Goal: Complete application form

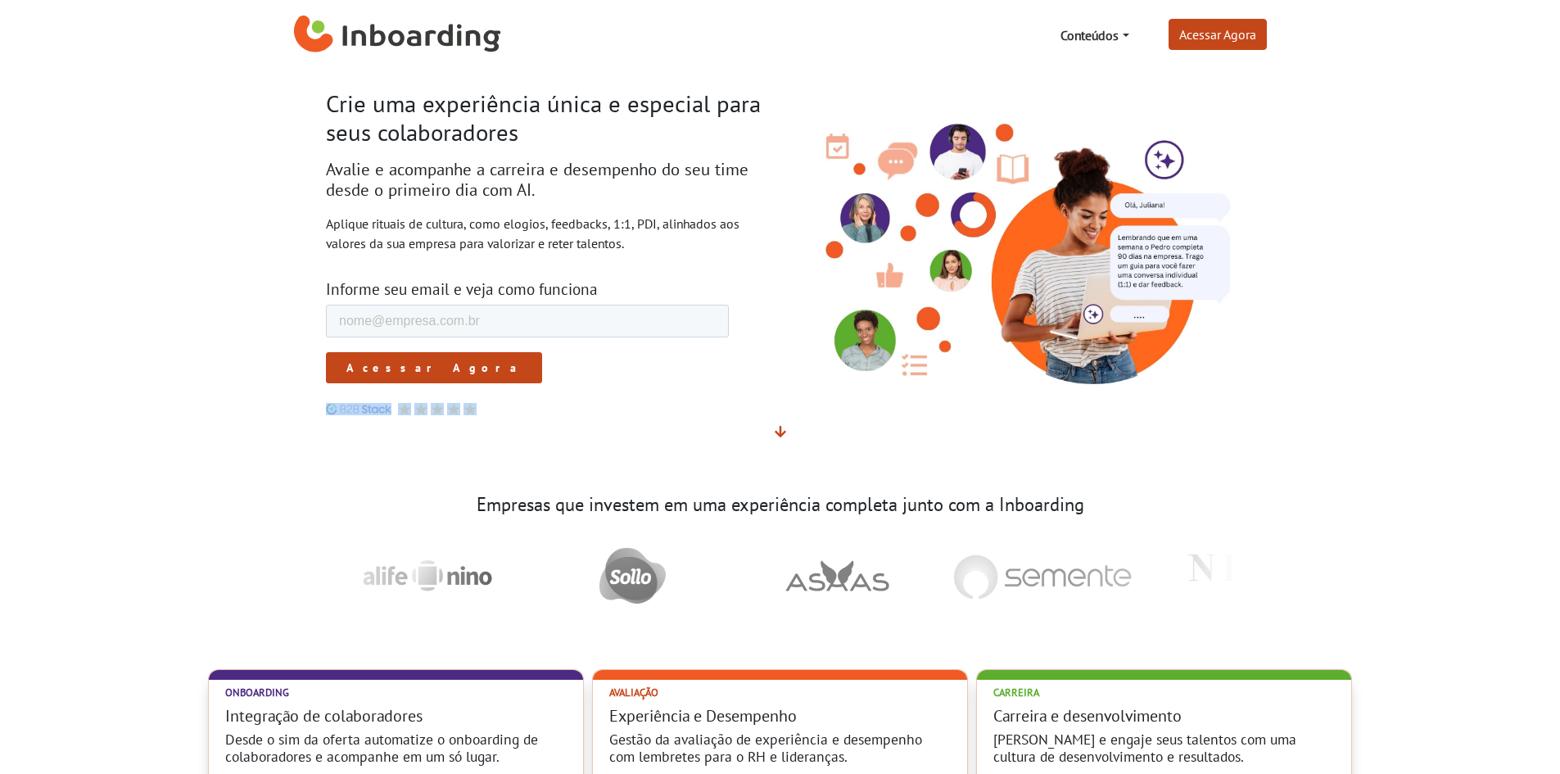
drag, startPoint x: 580, startPoint y: 413, endPoint x: 219, endPoint y: 373, distance: 363.3
click at [273, 395] on section "Crie uma experiência única e especial para seus colaboradores Avalie e acompanh…" at bounding box center [780, 265] width 1560 height 391
click at [187, 361] on section "Crie uma experiência única e especial para seus colaboradores Avalie e acompanh…" at bounding box center [780, 265] width 1560 height 391
click at [356, 413] on img at bounding box center [358, 409] width 65 height 12
click at [356, 412] on img at bounding box center [358, 409] width 65 height 12
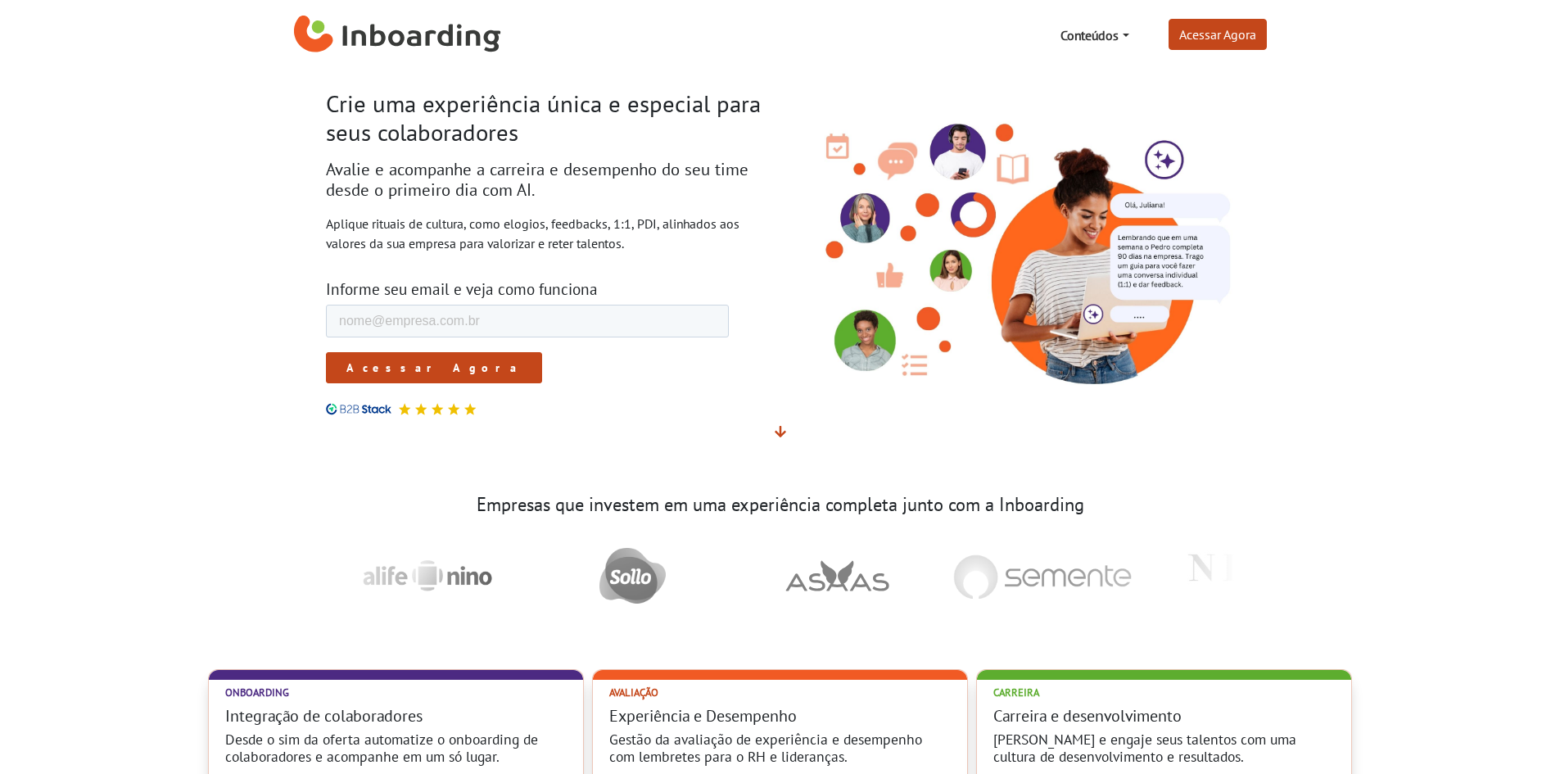
click at [352, 373] on input "Acessar Agora" at bounding box center [433, 367] width 216 height 31
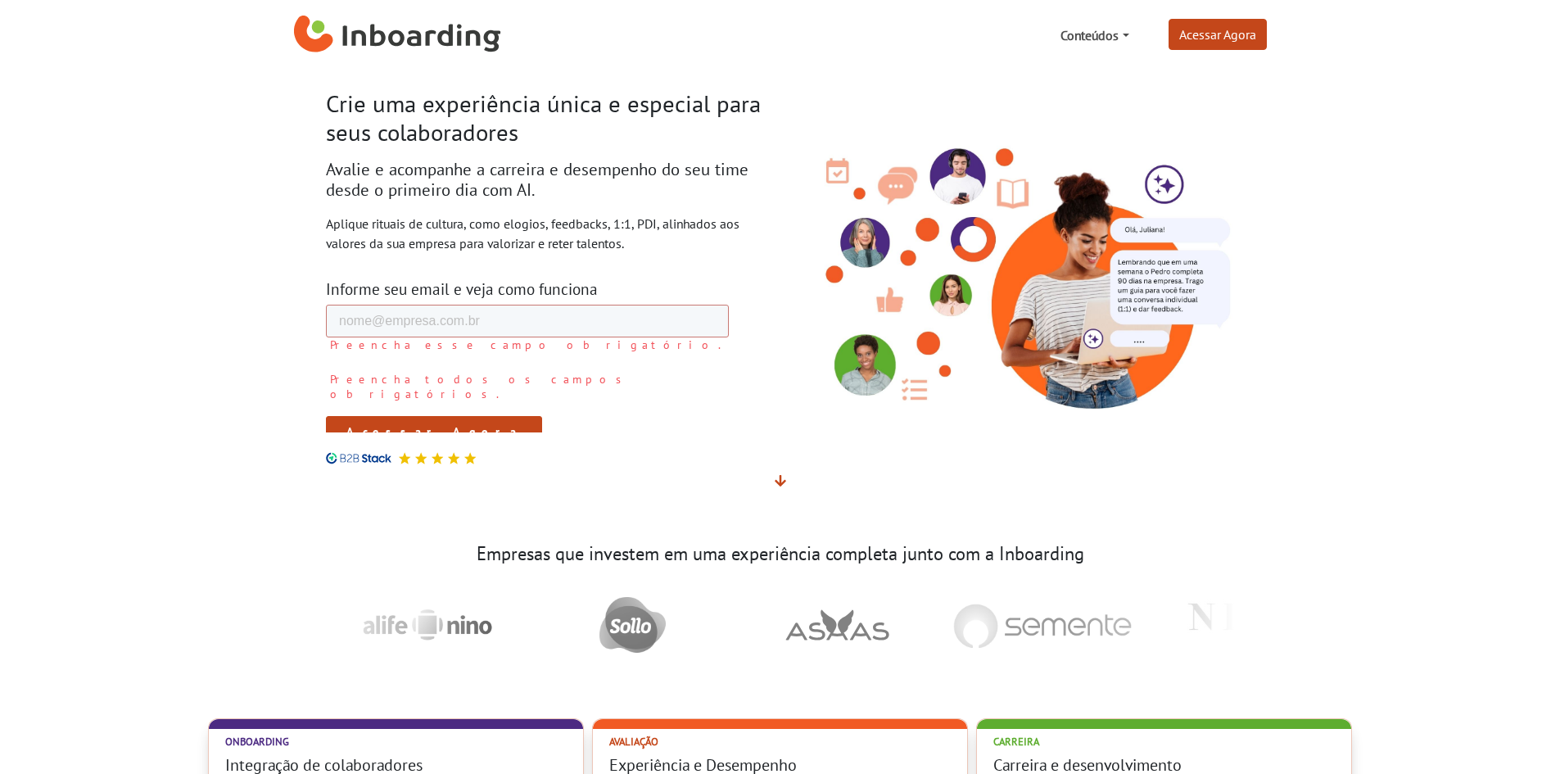
click at [1090, 38] on link "Conteúdos" at bounding box center [1094, 35] width 81 height 33
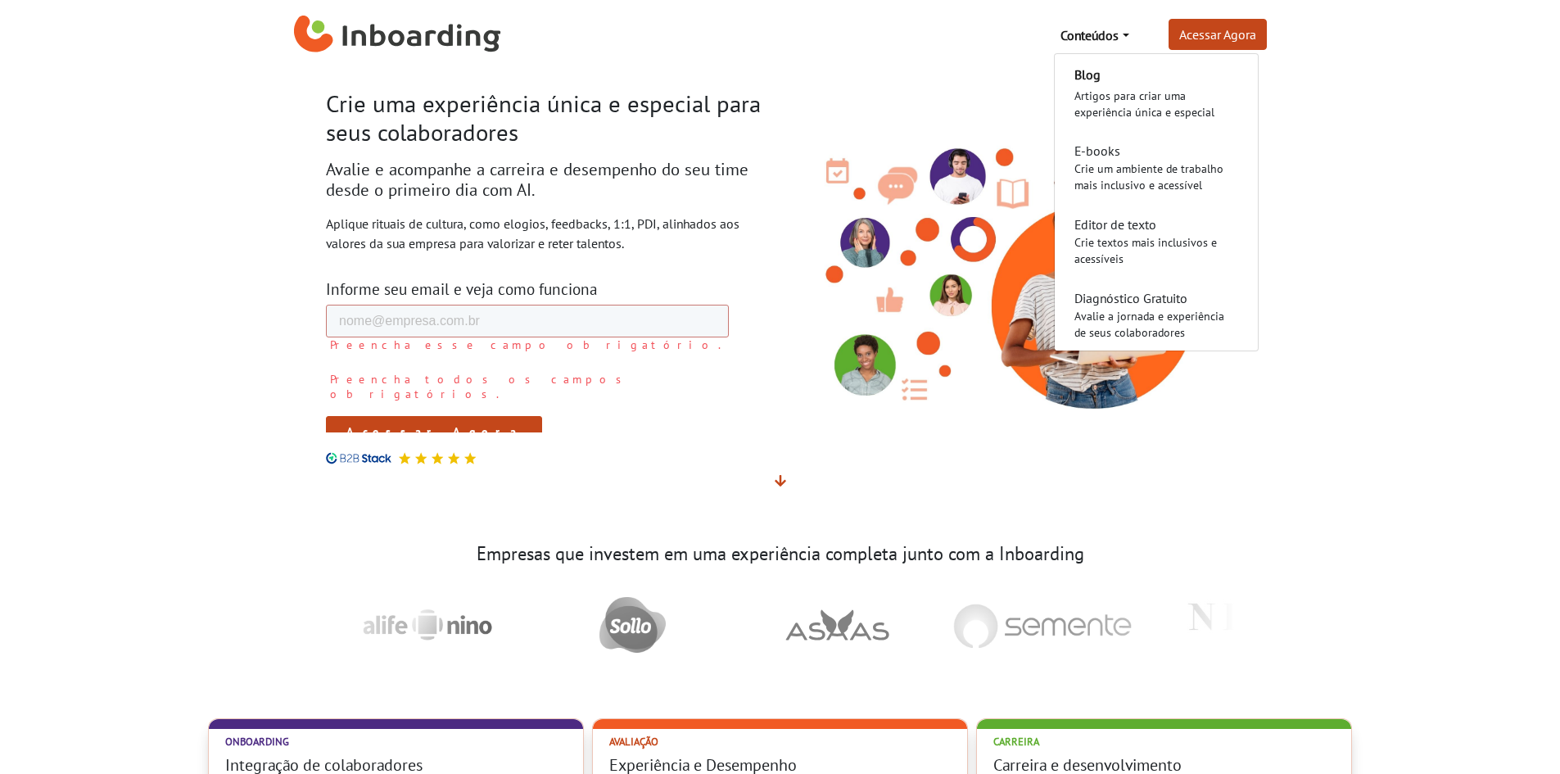
click at [1342, 172] on section "Crie uma experiência única e especial para seus colaboradores Avalie e acompanh…" at bounding box center [780, 290] width 1560 height 440
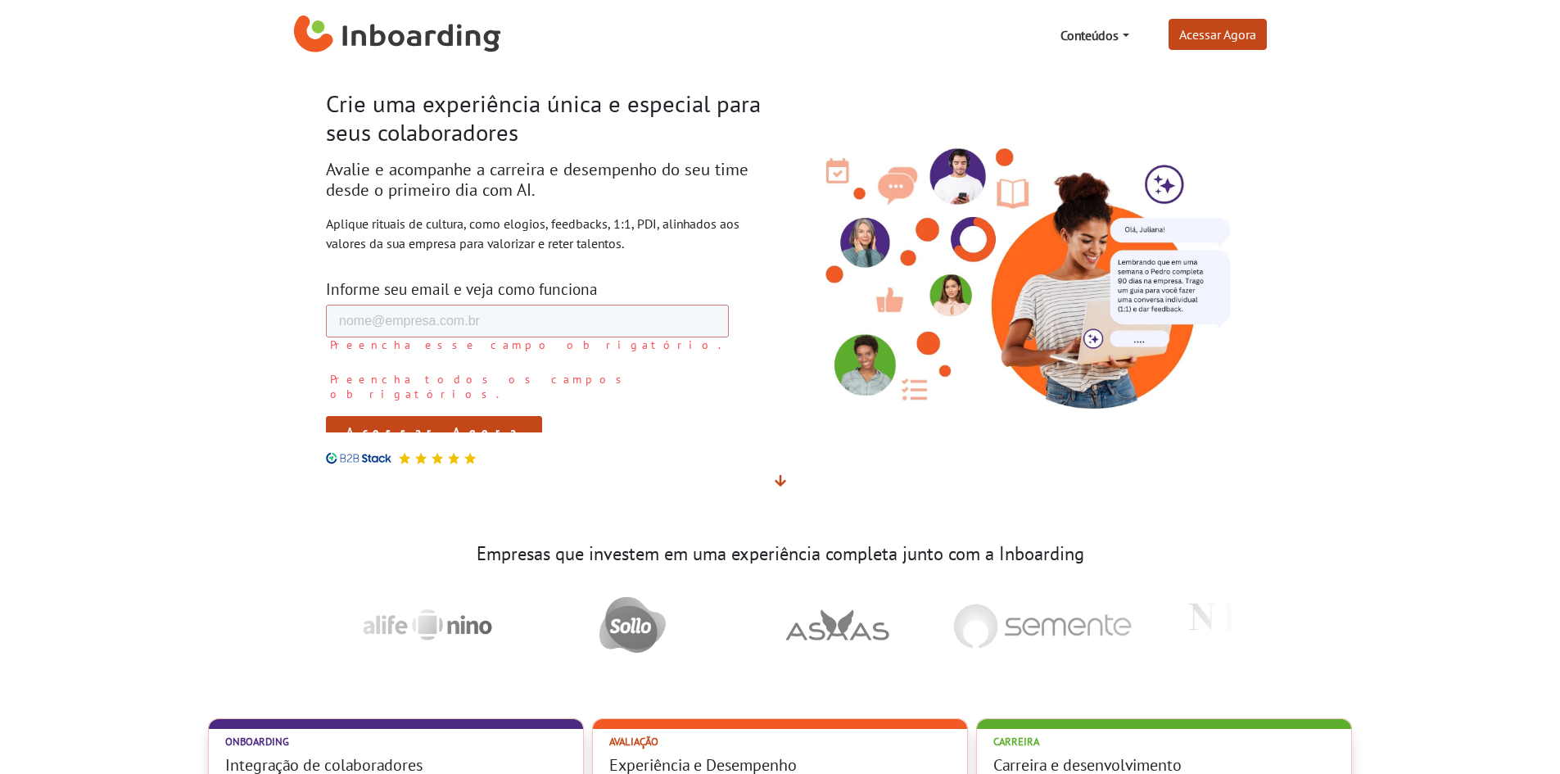
click at [1412, 154] on section "Crie uma experiência única e especial para seus colaboradores Avalie e acompanh…" at bounding box center [780, 290] width 1560 height 440
click at [1233, 43] on link "Acessar Agora" at bounding box center [1217, 34] width 98 height 31
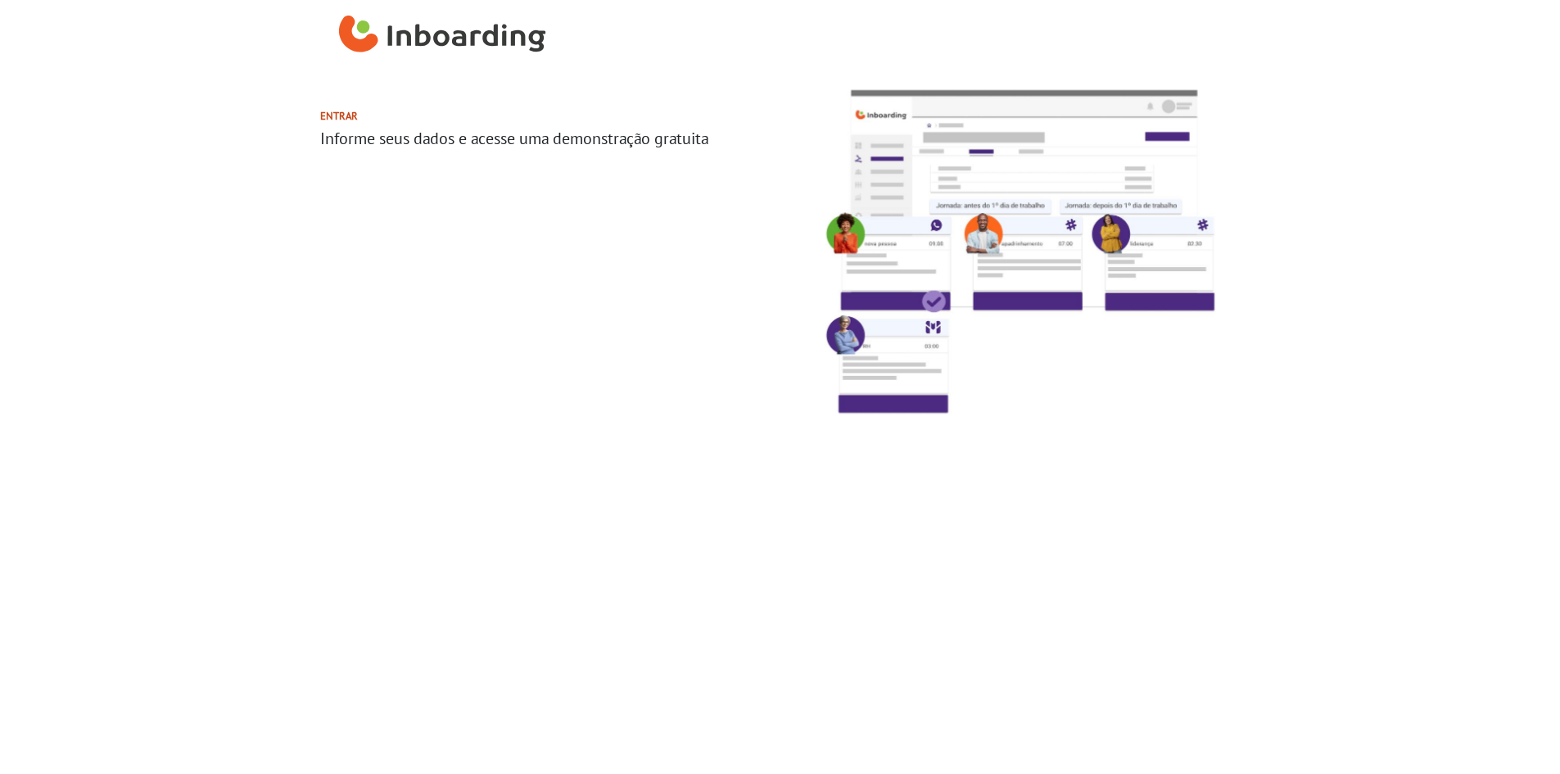
select select "BR"
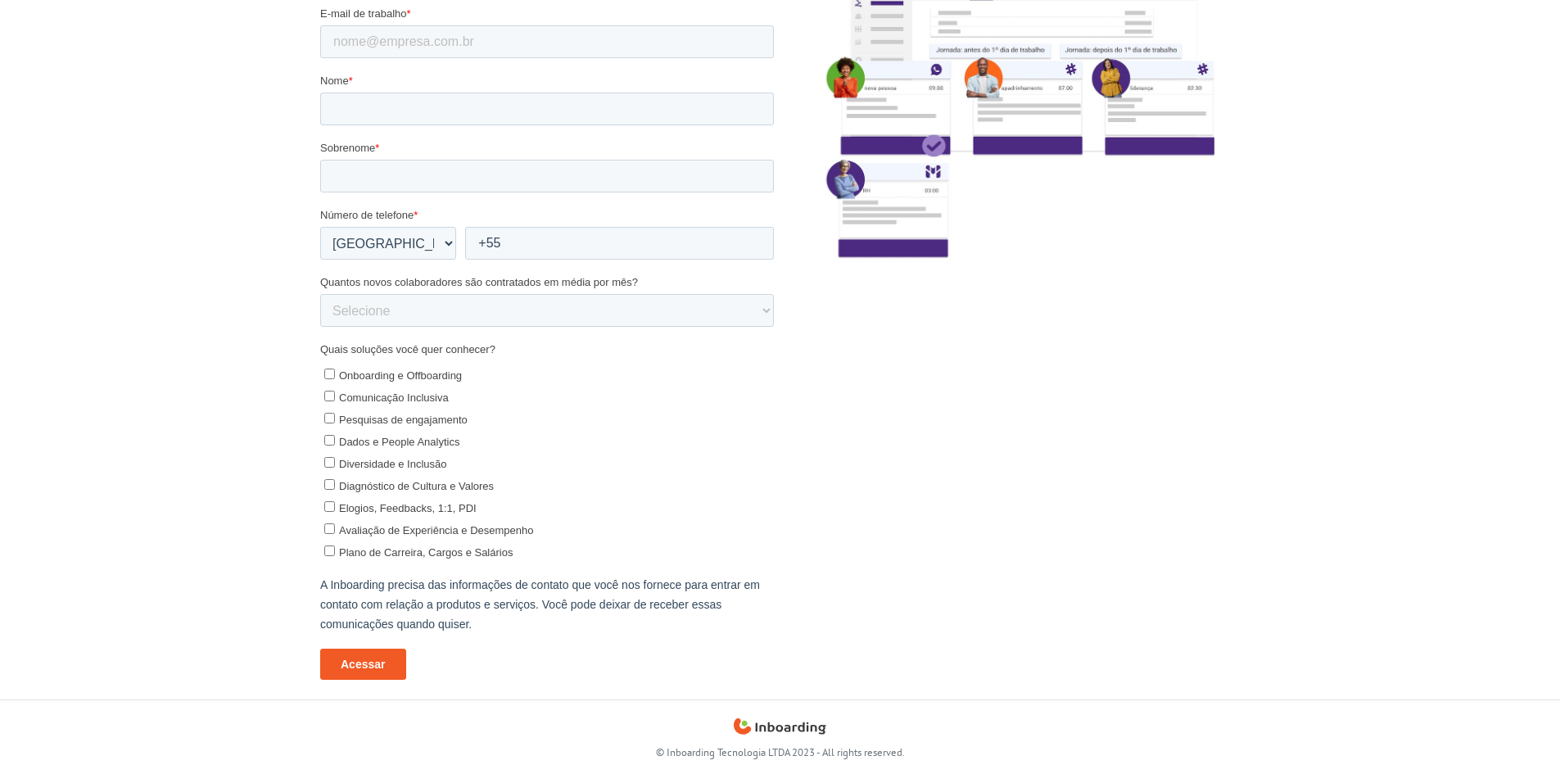
scroll to position [159, 0]
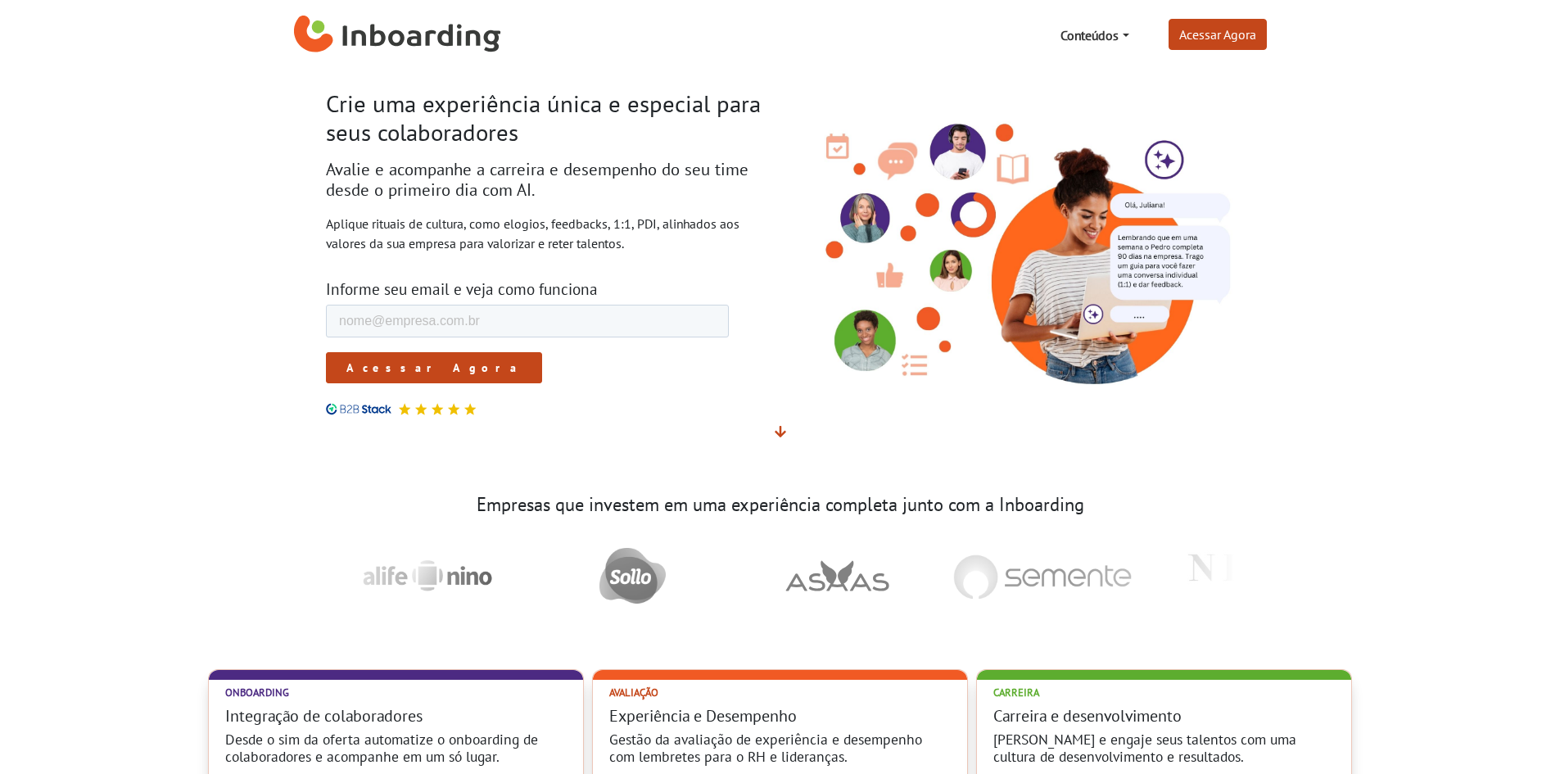
drag, startPoint x: 1086, startPoint y: 567, endPoint x: 525, endPoint y: 528, distance: 563.0
click at [701, 576] on div at bounding box center [780, 576] width 909 height 82
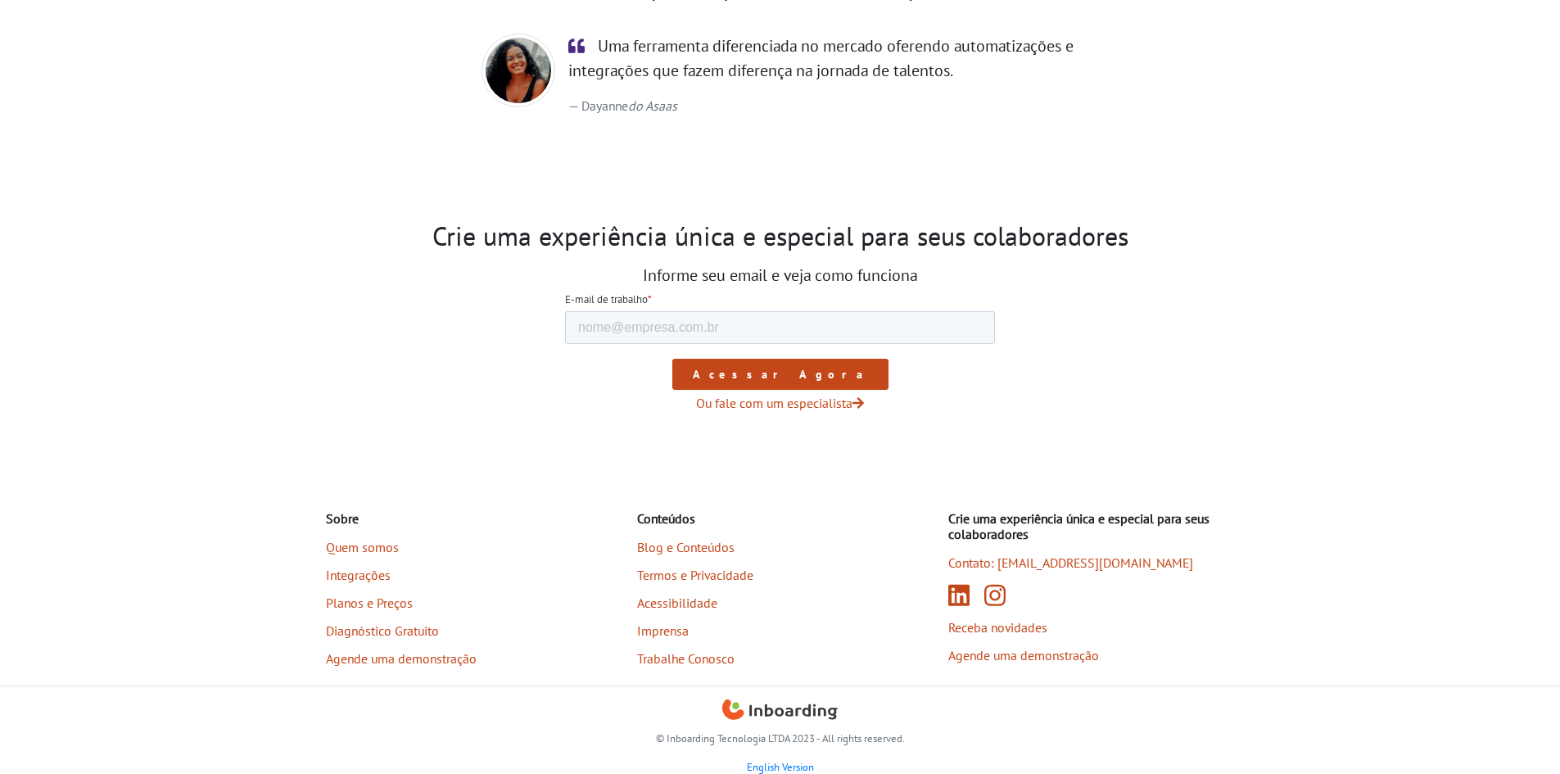
scroll to position [2427, 0]
click at [694, 606] on link "Acessibilidade" at bounding box center [741, 602] width 209 height 28
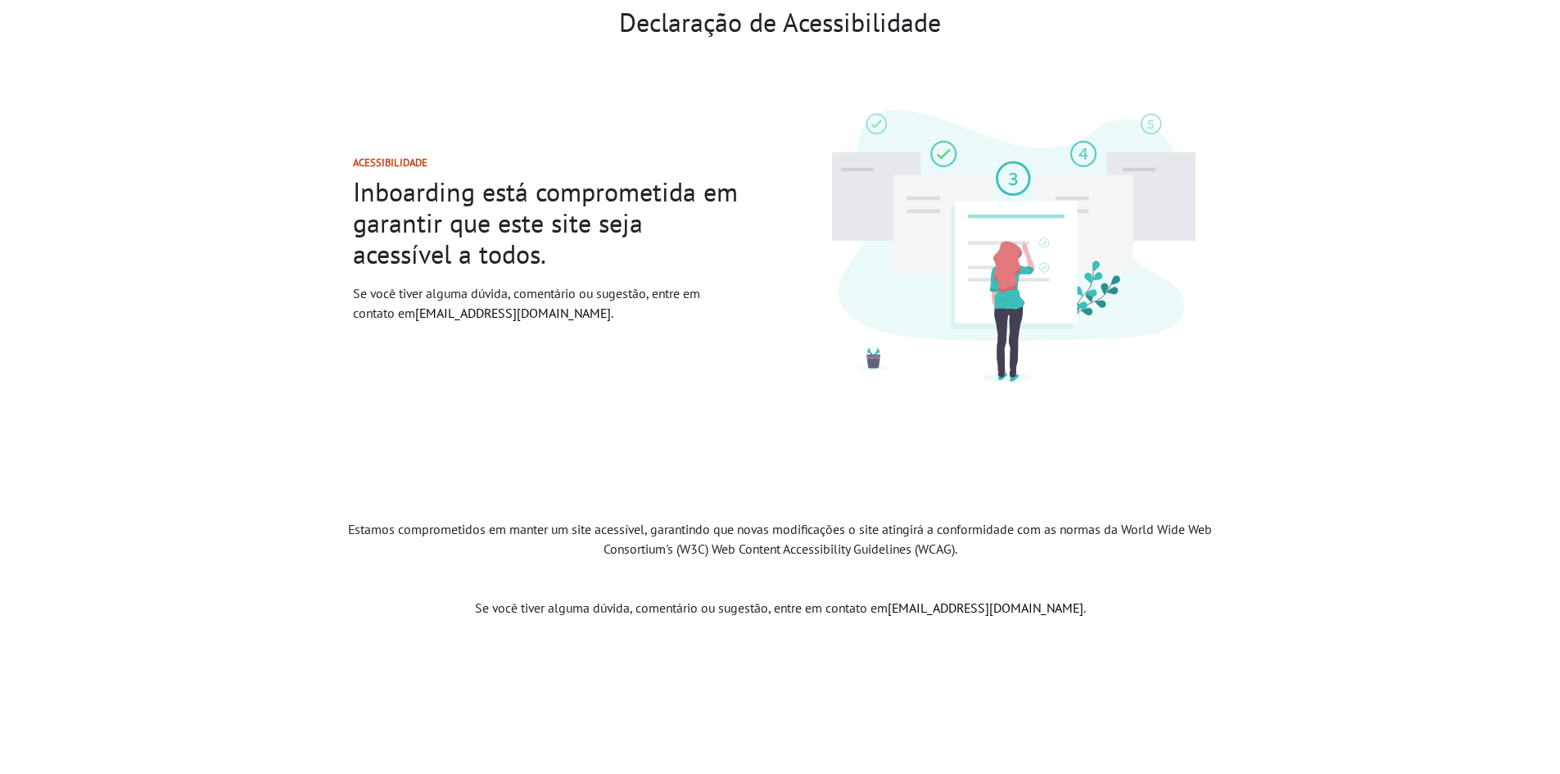
scroll to position [255, 0]
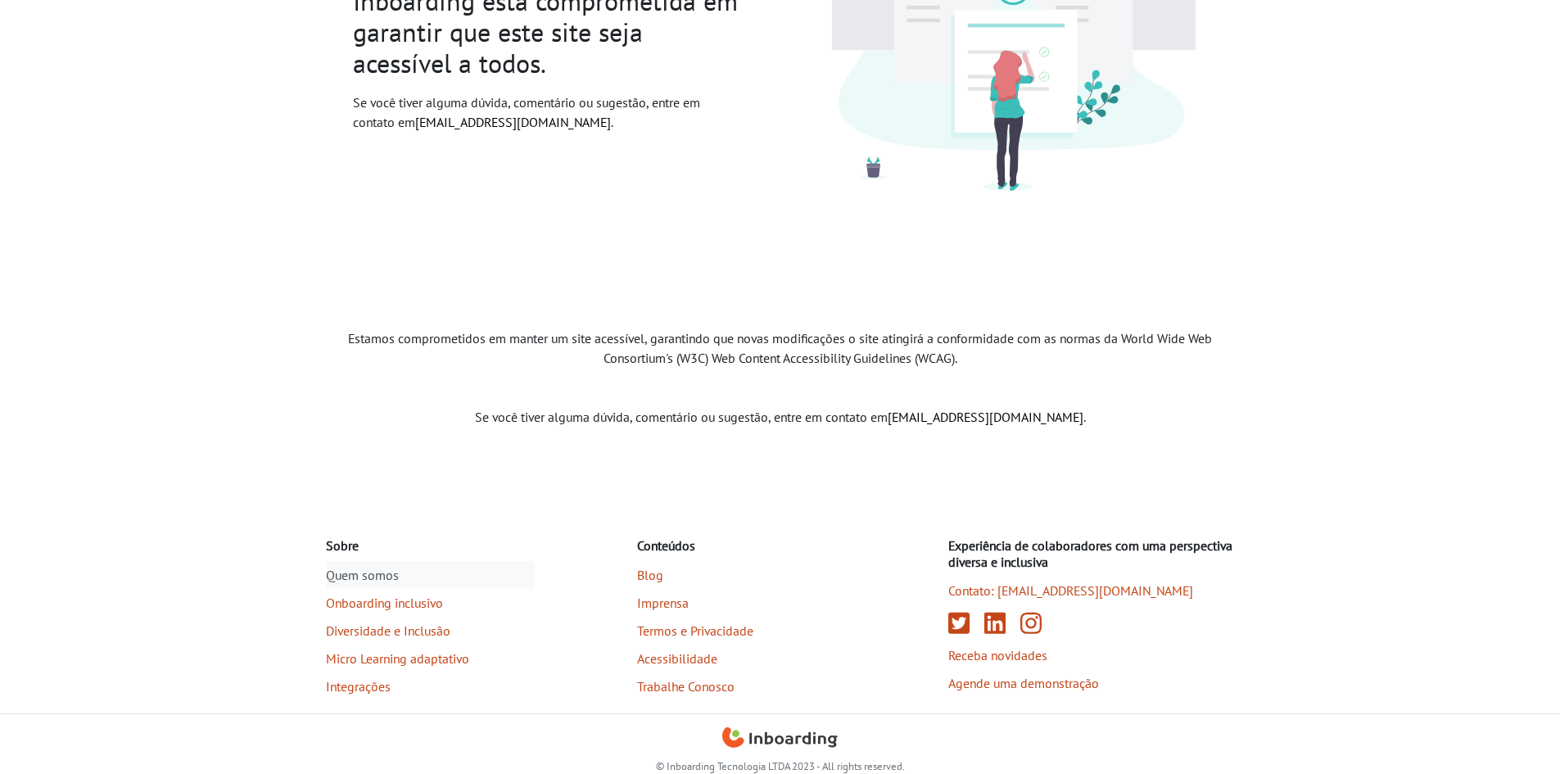
click at [395, 575] on link "Quem somos" at bounding box center [430, 575] width 209 height 28
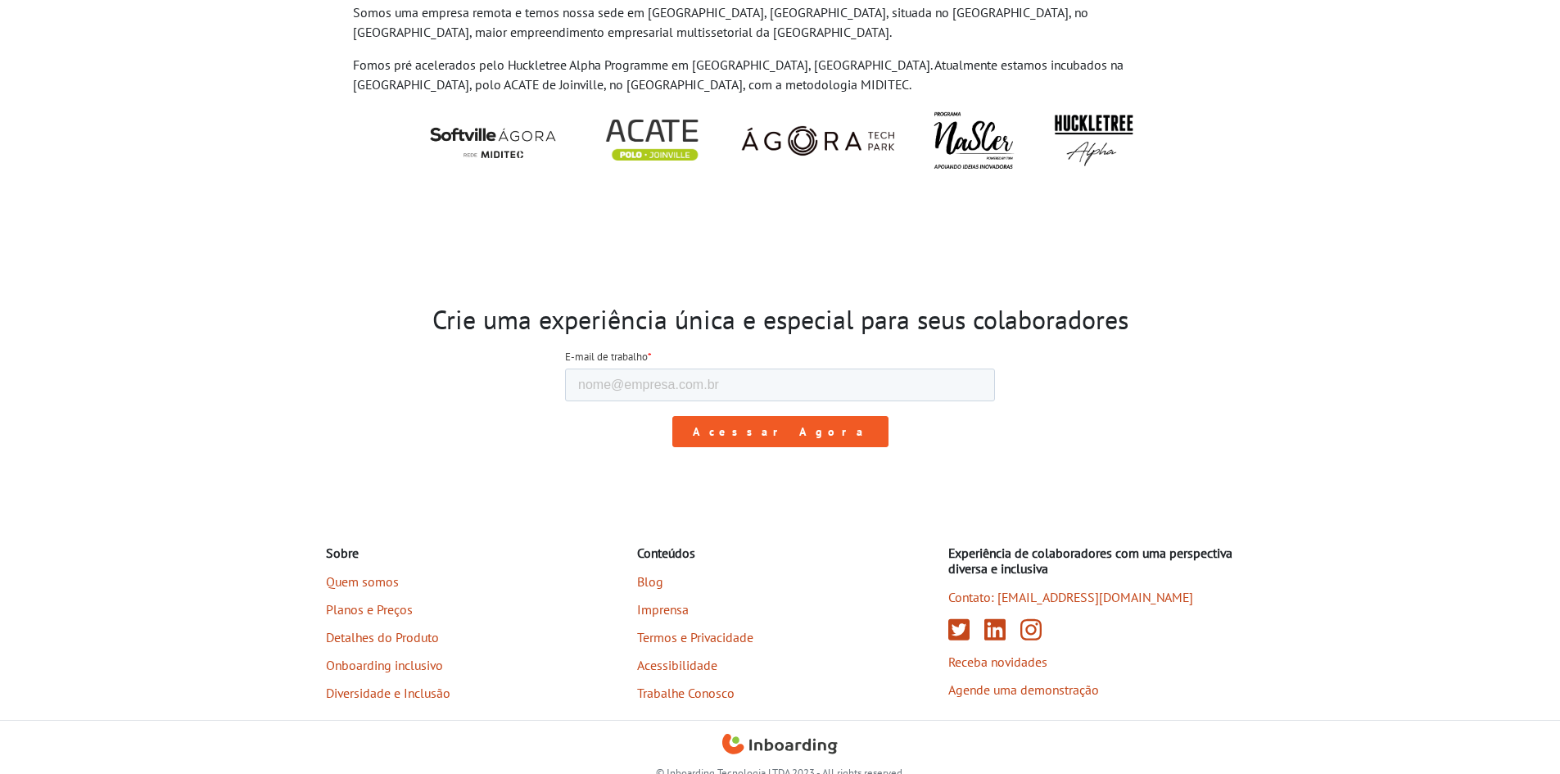
scroll to position [1903, 0]
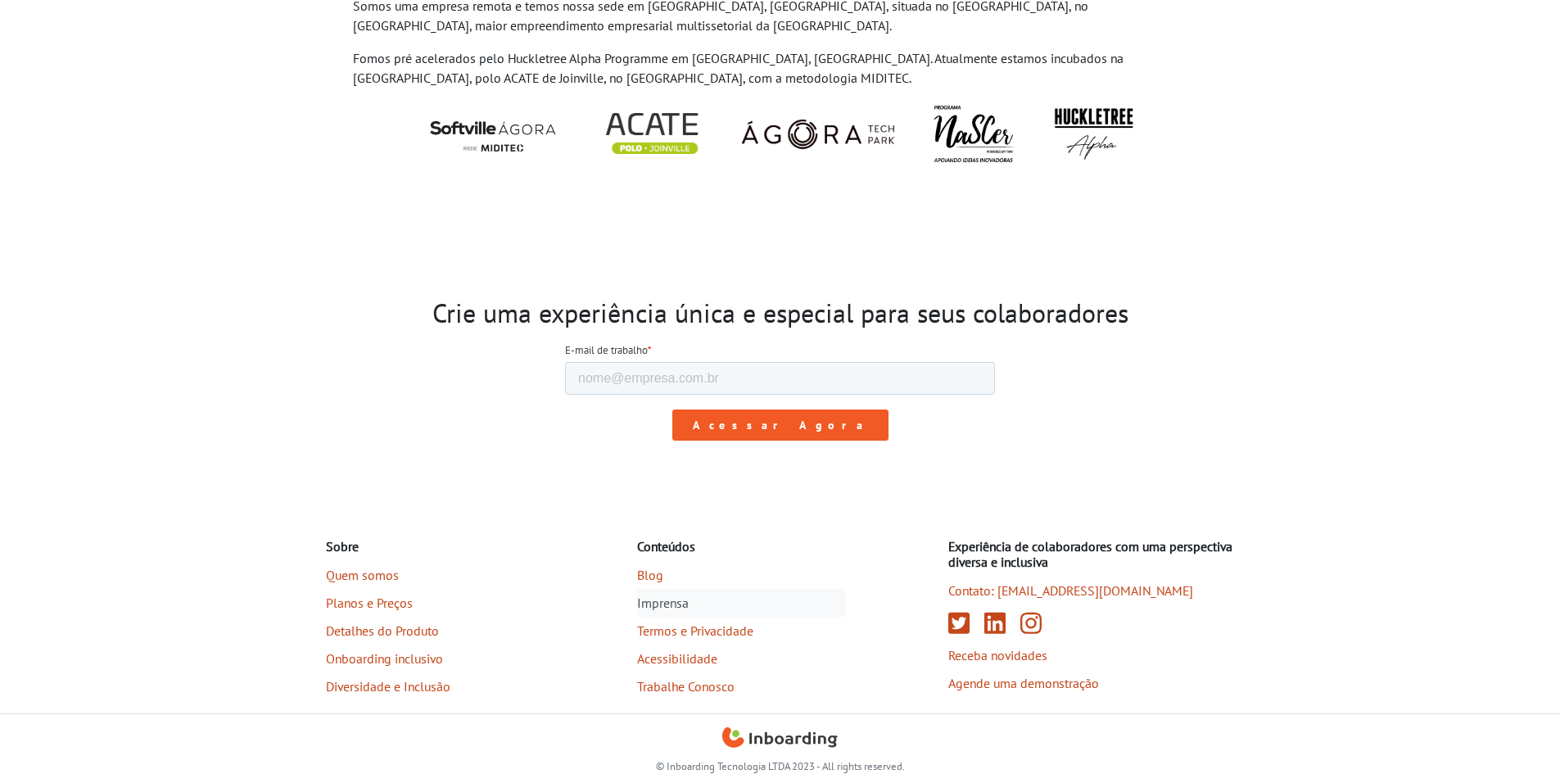
click at [657, 596] on link "Imprensa" at bounding box center [741, 603] width 209 height 28
click at [703, 690] on link "Trabalhe Conosco" at bounding box center [741, 686] width 209 height 28
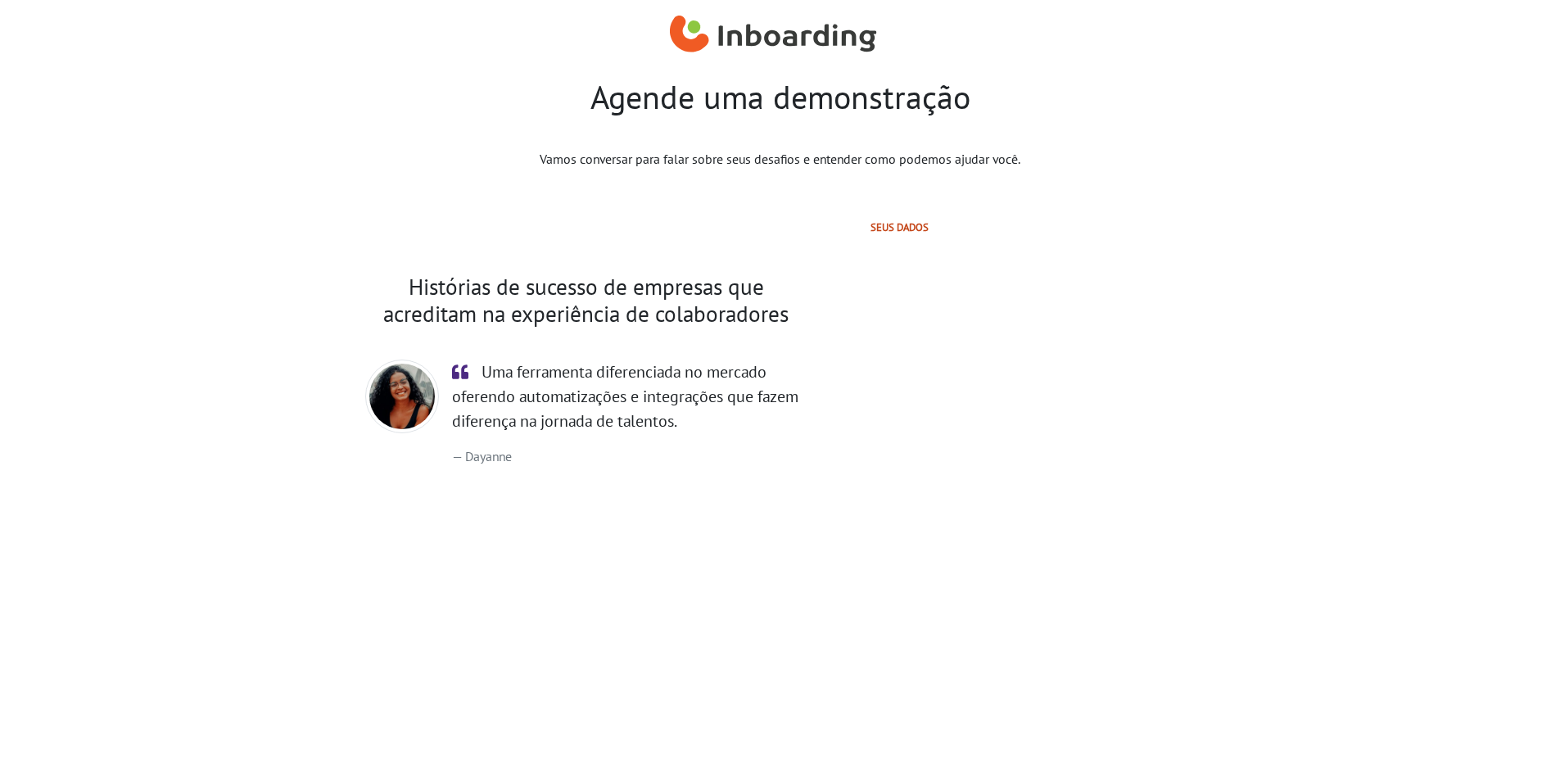
select select "BR"
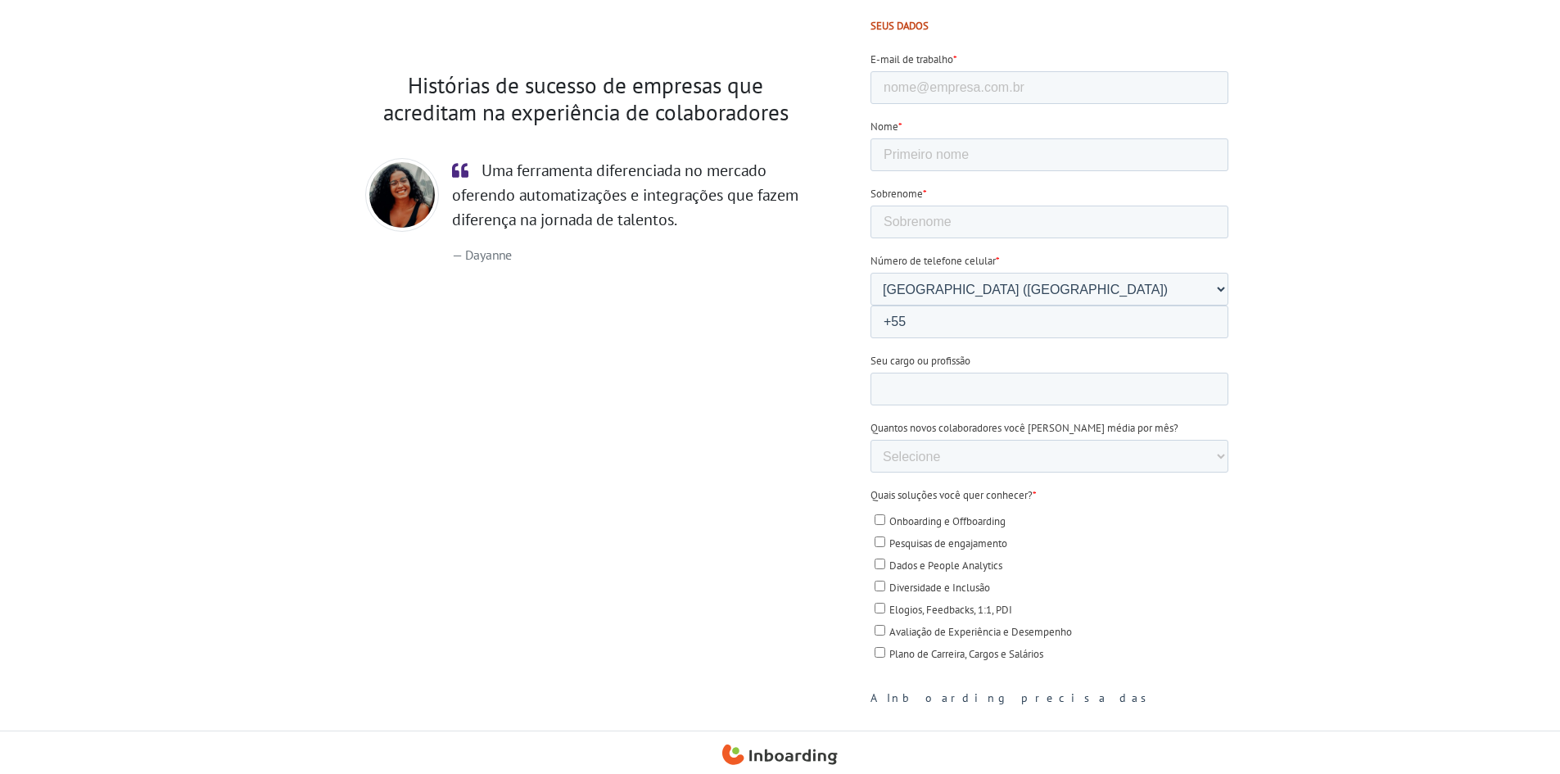
scroll to position [219, 0]
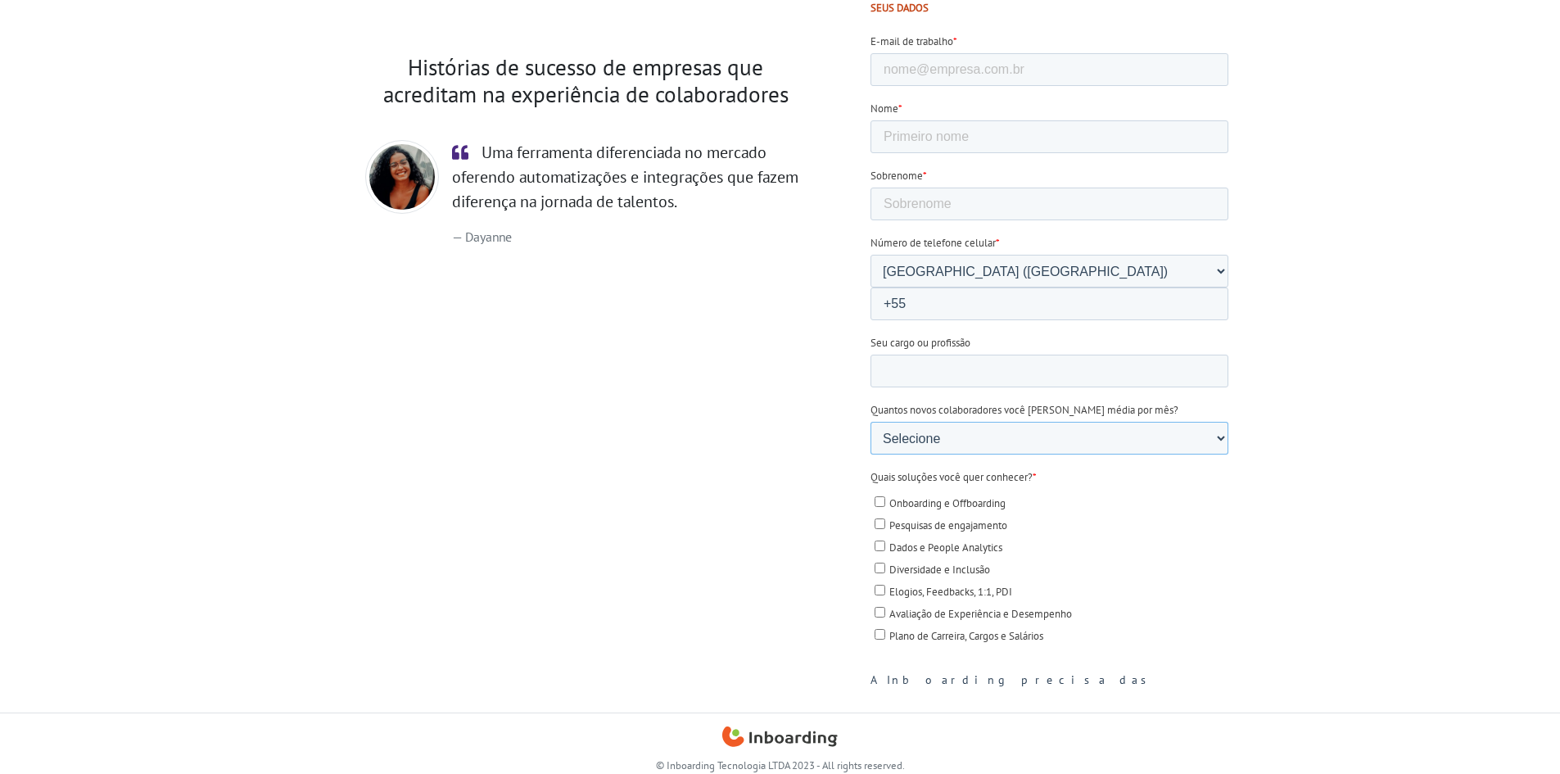
click at [894, 422] on select "Selecione 0-5 5-10 10-50 [PHONE_NUMBER]+" at bounding box center [1049, 438] width 358 height 33
click at [952, 422] on select "Selecione 0-5 5-10 10-50 [PHONE_NUMBER]+" at bounding box center [1049, 438] width 358 height 33
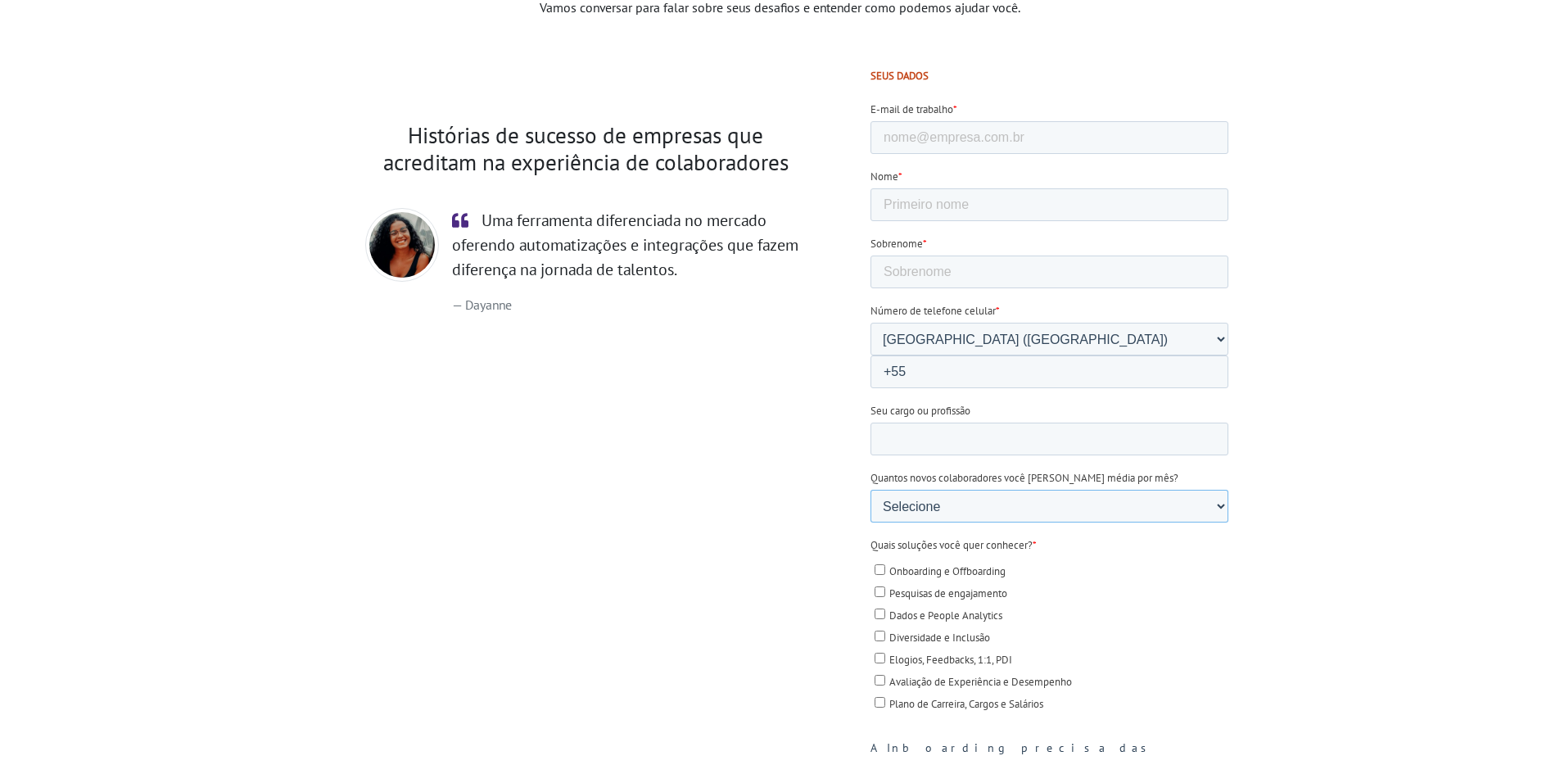
scroll to position [0, 0]
